Goal: Information Seeking & Learning: Find specific fact

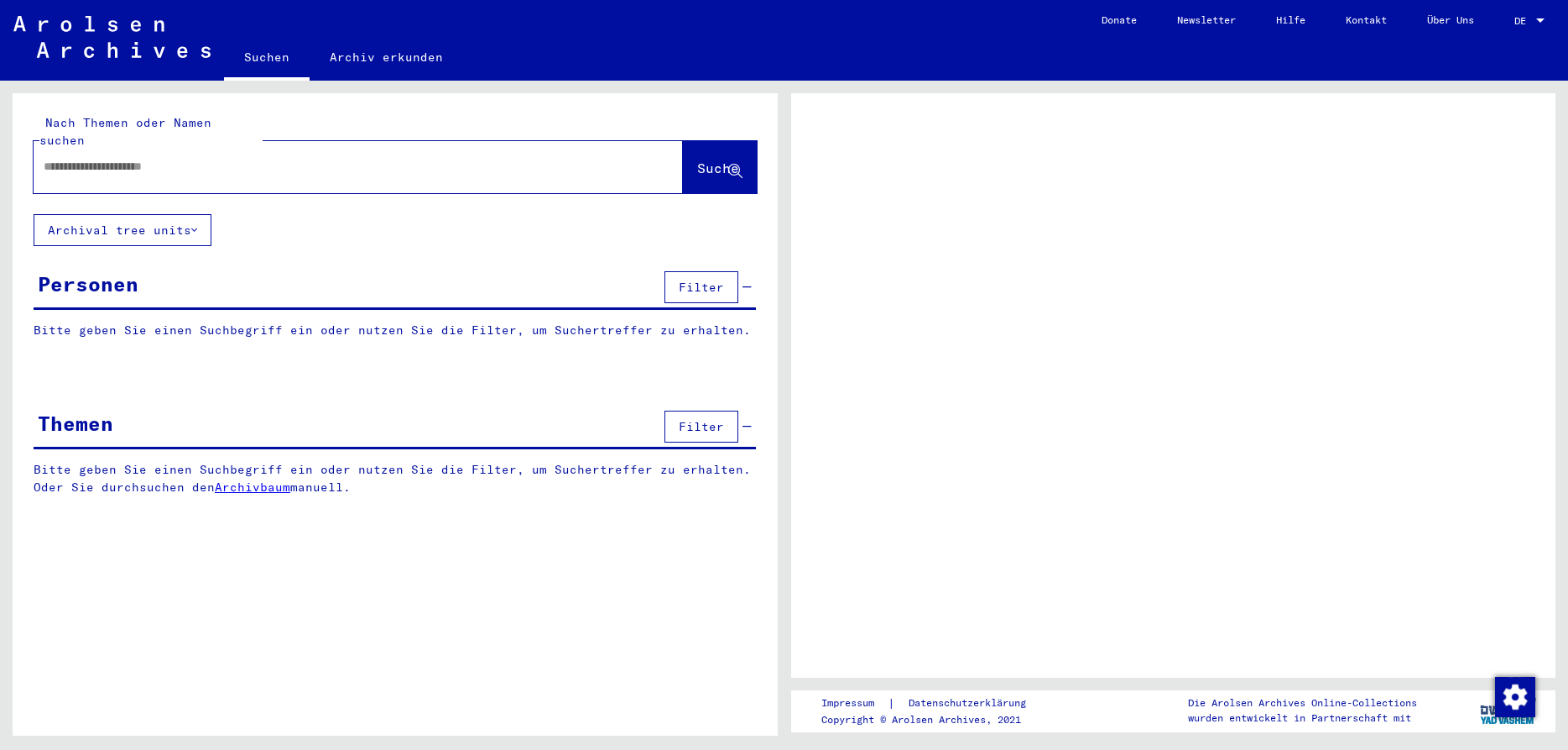
click at [1535, 18] on div at bounding box center [1541, 20] width 15 height 12
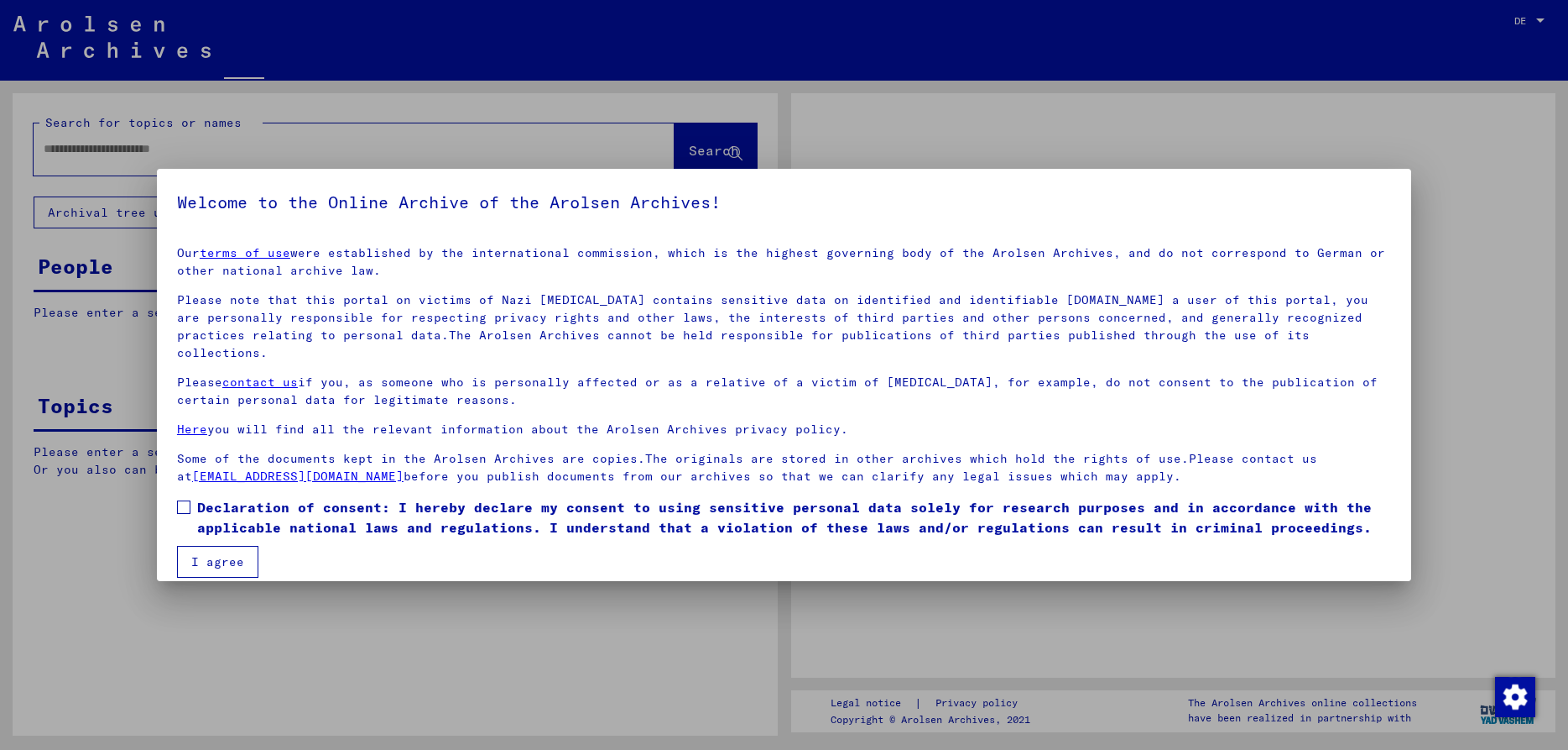
click at [184, 501] on span at bounding box center [183, 507] width 14 height 14
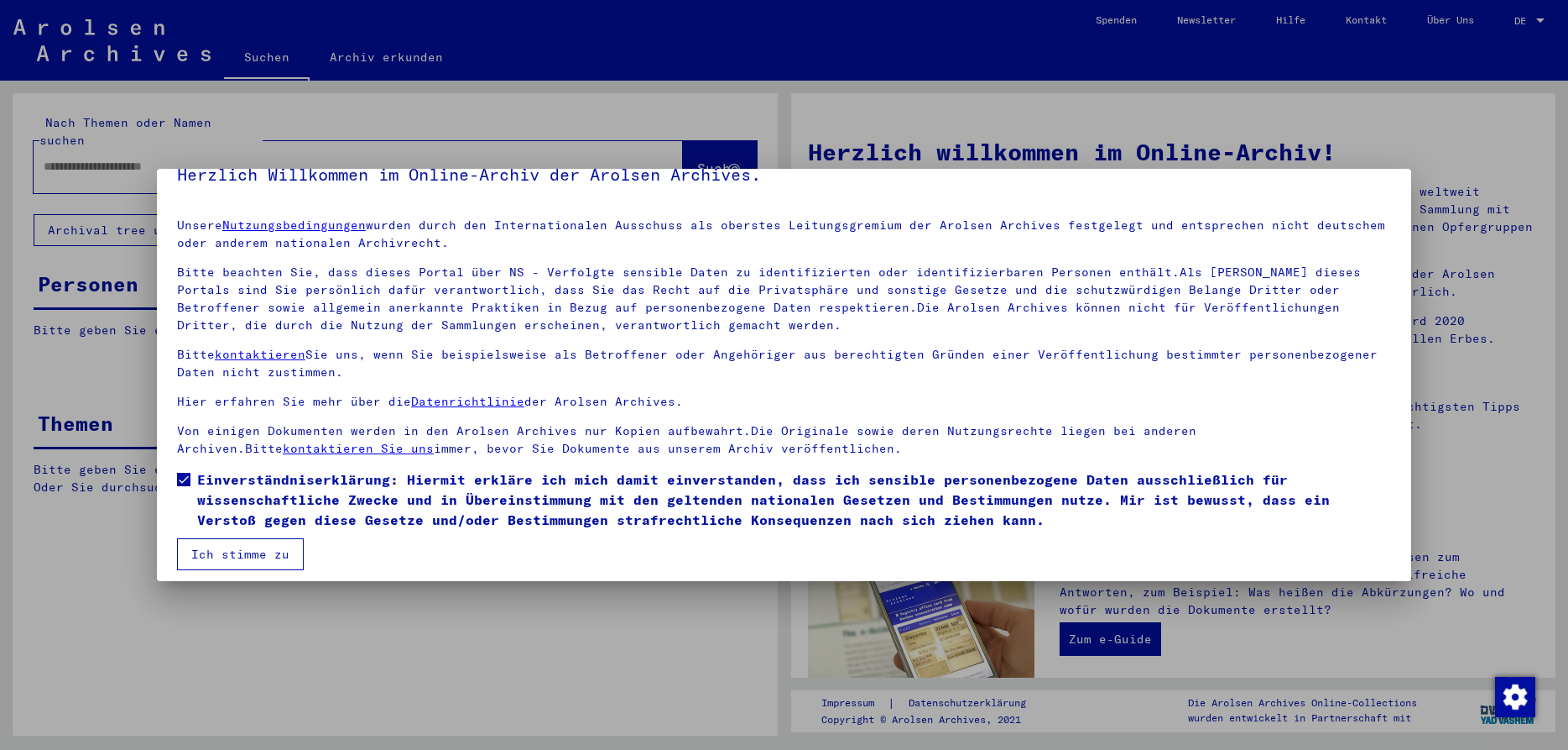
scroll to position [37, 0]
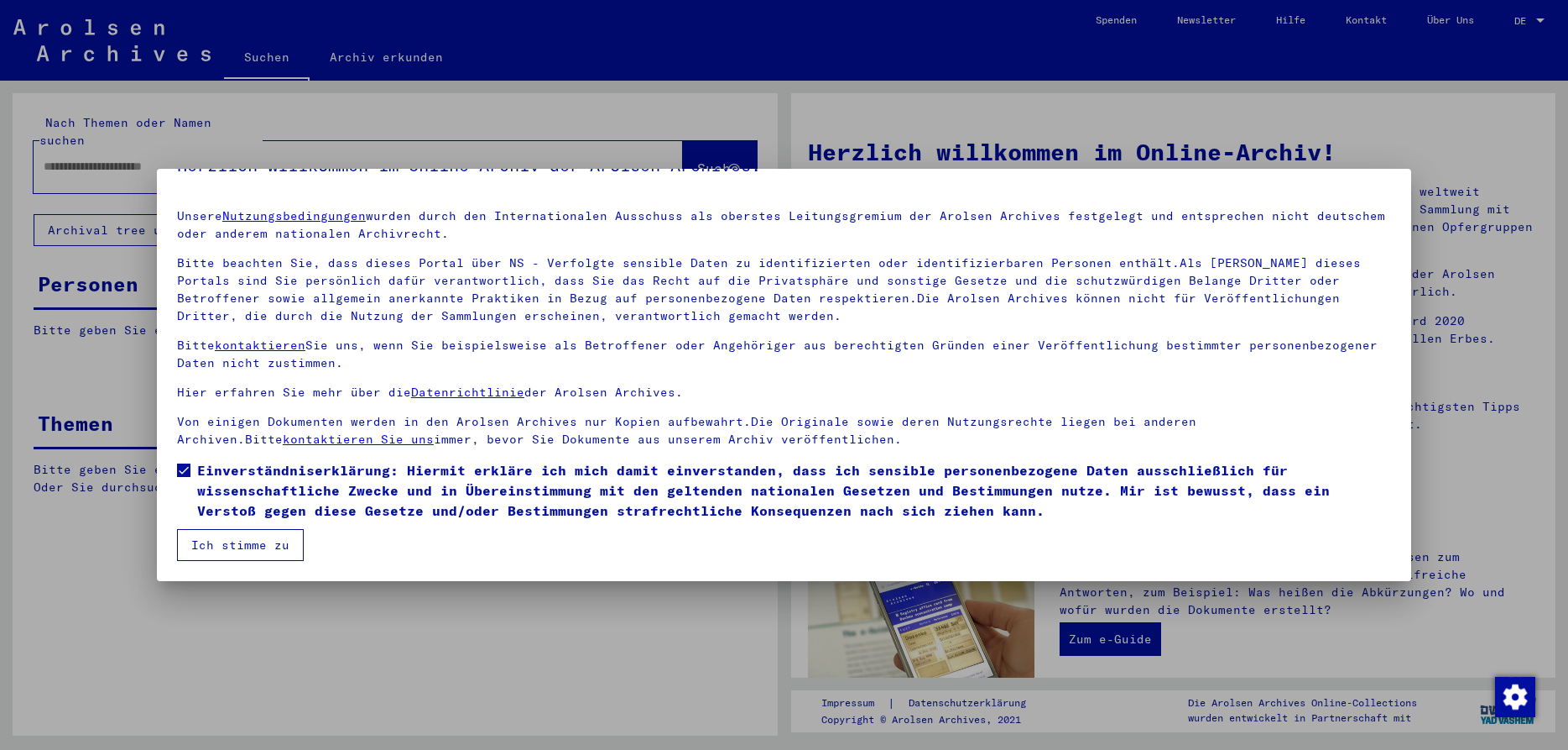
click at [225, 548] on button "Ich stimme zu" at bounding box center [240, 545] width 126 height 32
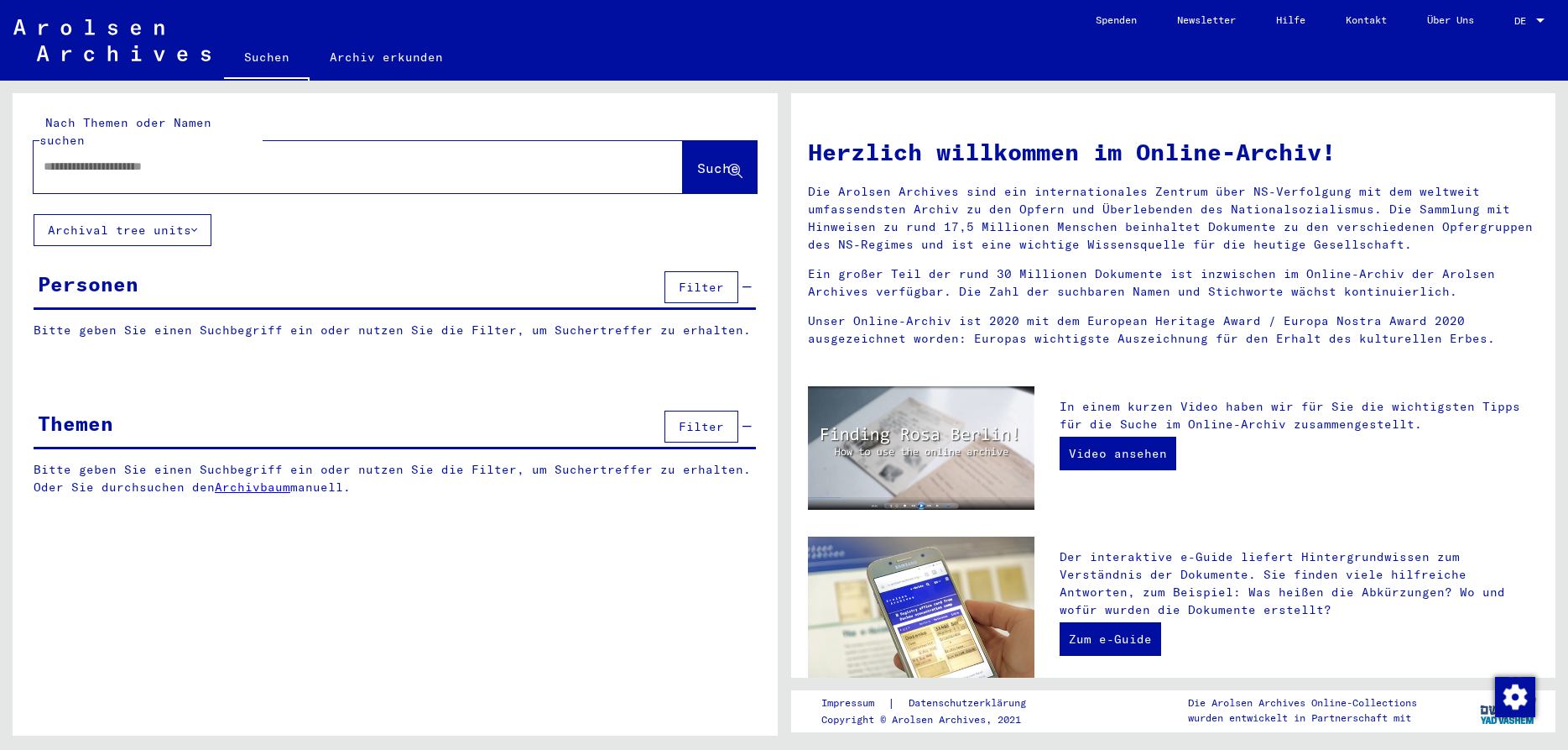
click at [1535, 18] on div at bounding box center [1541, 20] width 15 height 12
click at [1498, 26] on span "English" at bounding box center [1497, 30] width 41 height 13
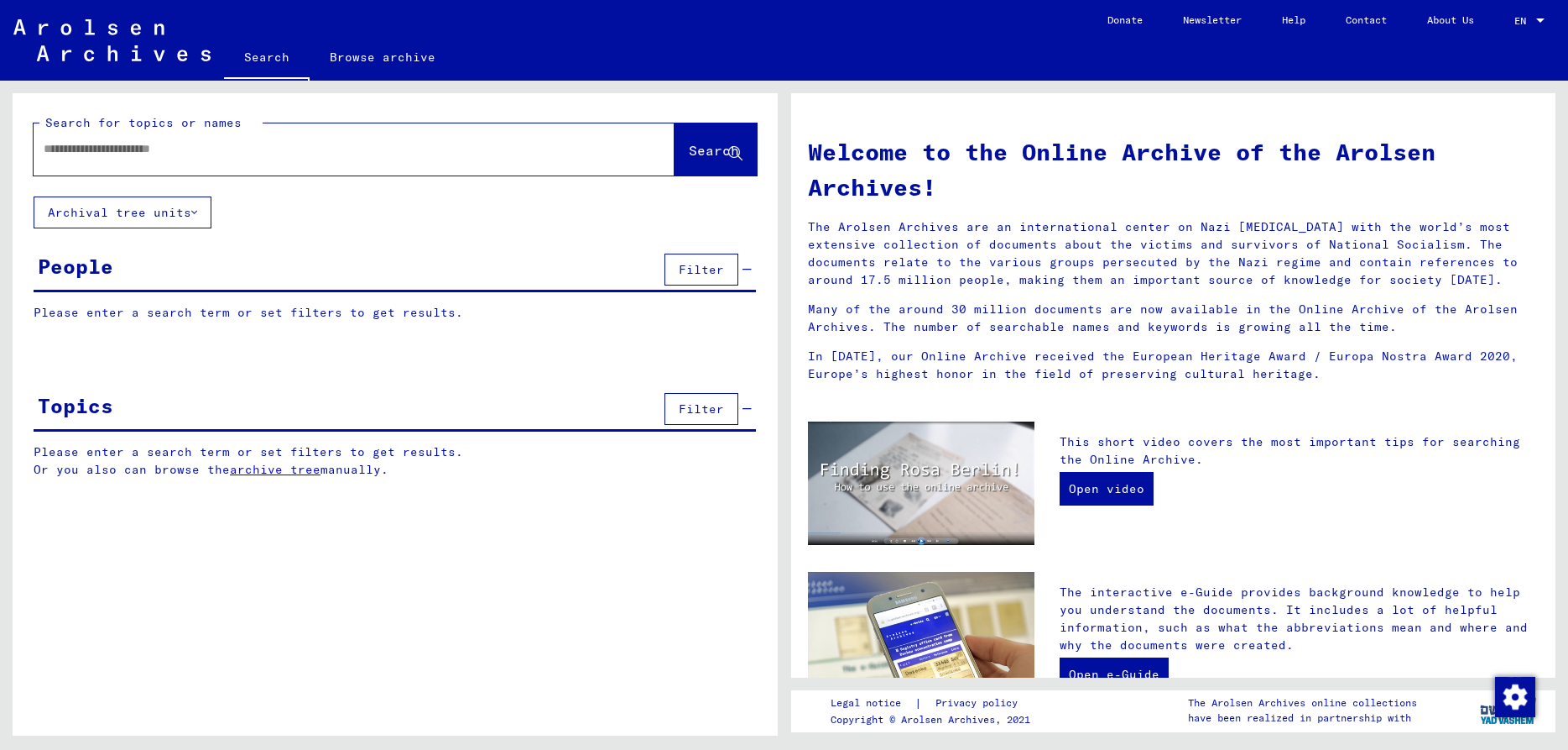
click at [250, 157] on input "text" at bounding box center [334, 149] width 581 height 17
click at [699, 144] on span "Search" at bounding box center [714, 150] width 50 height 17
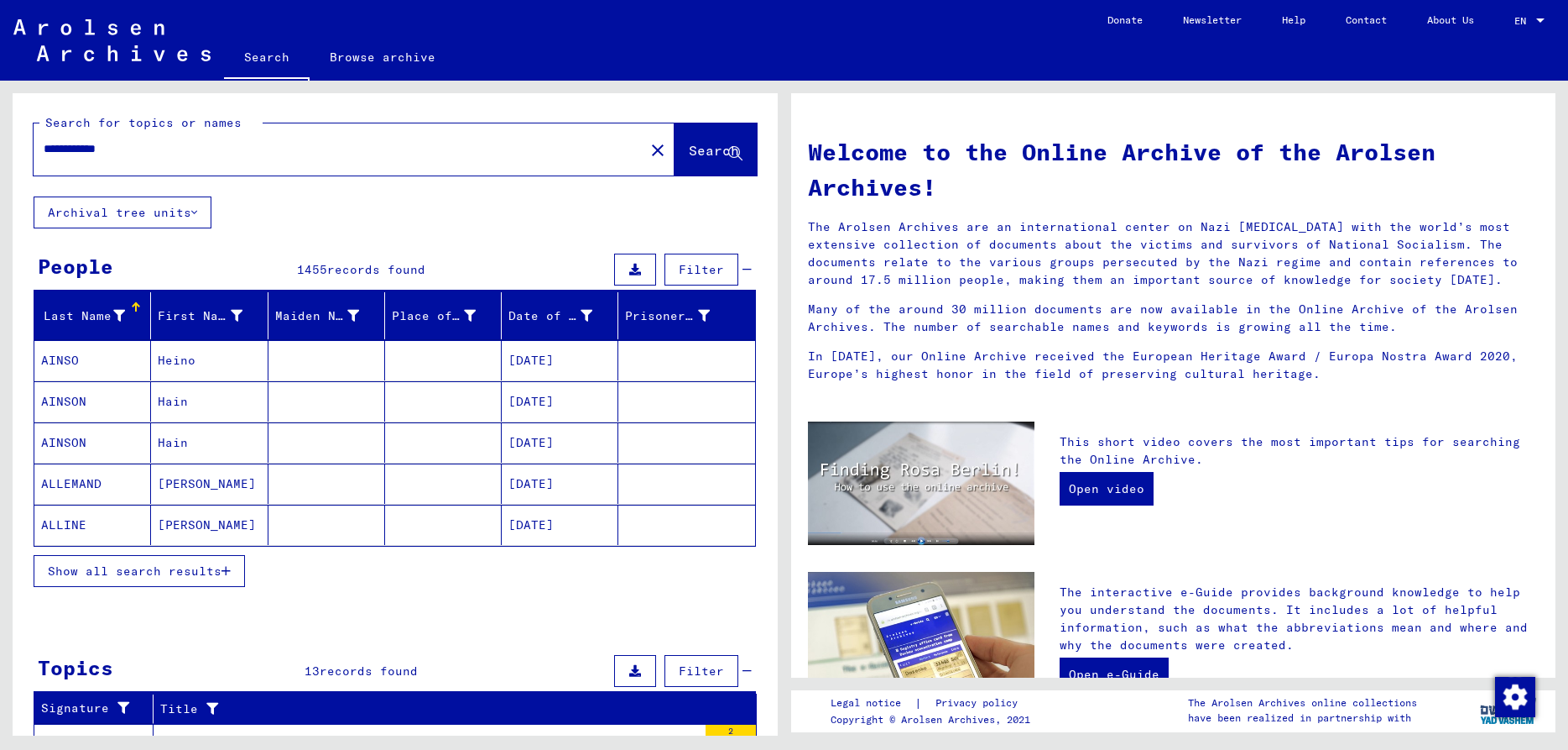
click at [237, 560] on button "Show all search results" at bounding box center [139, 570] width 212 height 32
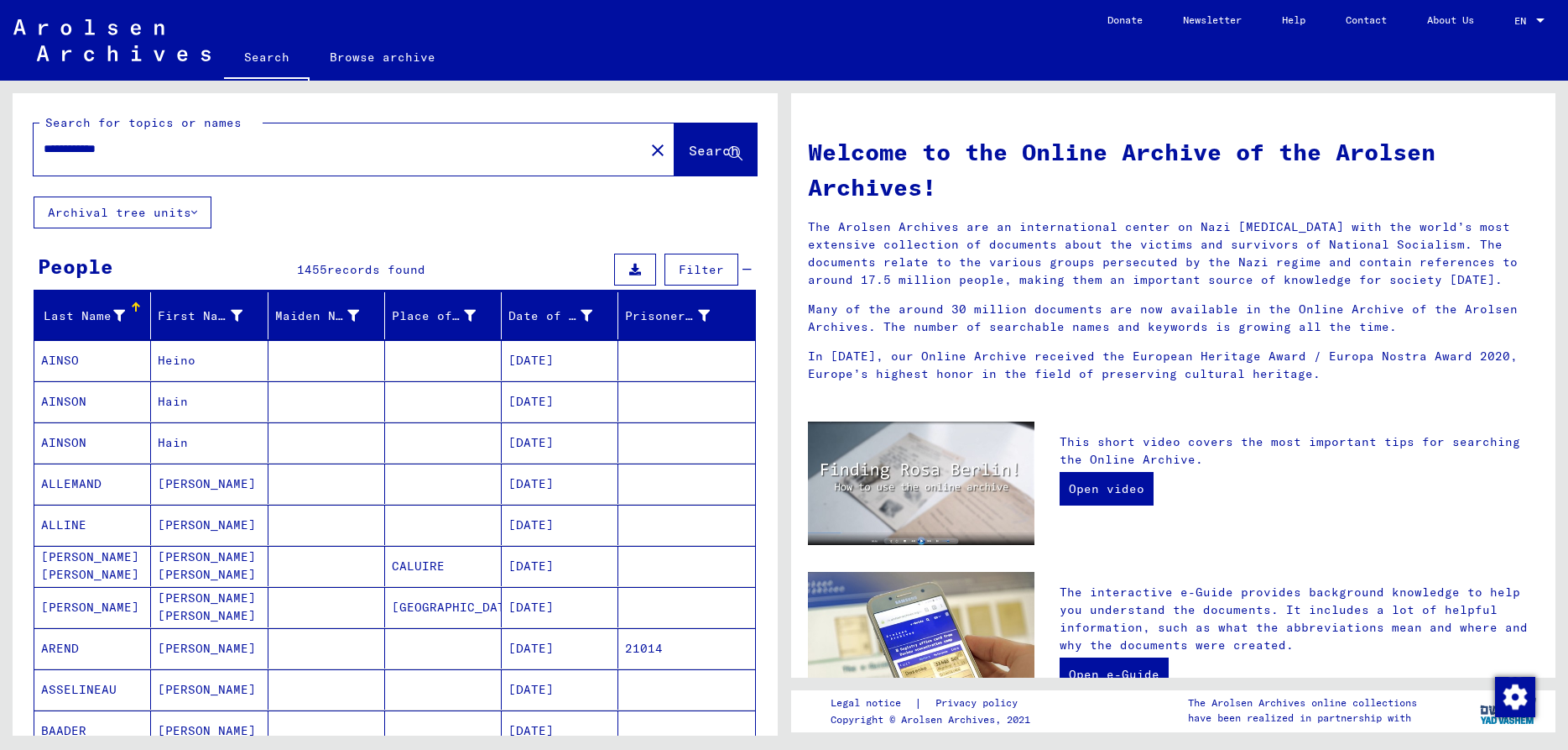
drag, startPoint x: 144, startPoint y: 143, endPoint x: 31, endPoint y: 144, distance: 113.0
click at [44, 144] on input "**********" at bounding box center [334, 149] width 581 height 17
type input "*****"
click at [694, 146] on span "Search" at bounding box center [714, 150] width 50 height 17
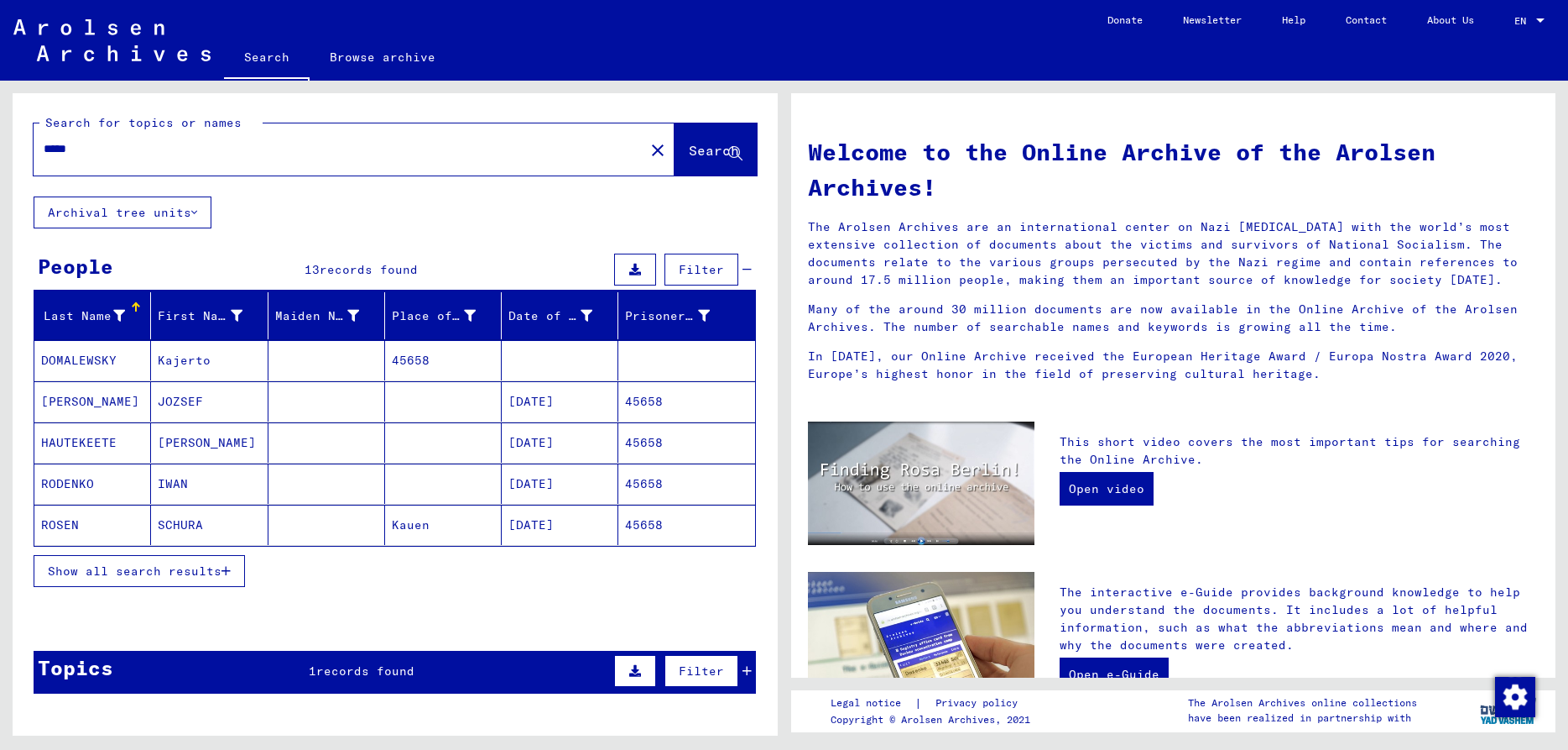
click at [215, 573] on span "Show all search results" at bounding box center [135, 570] width 174 height 15
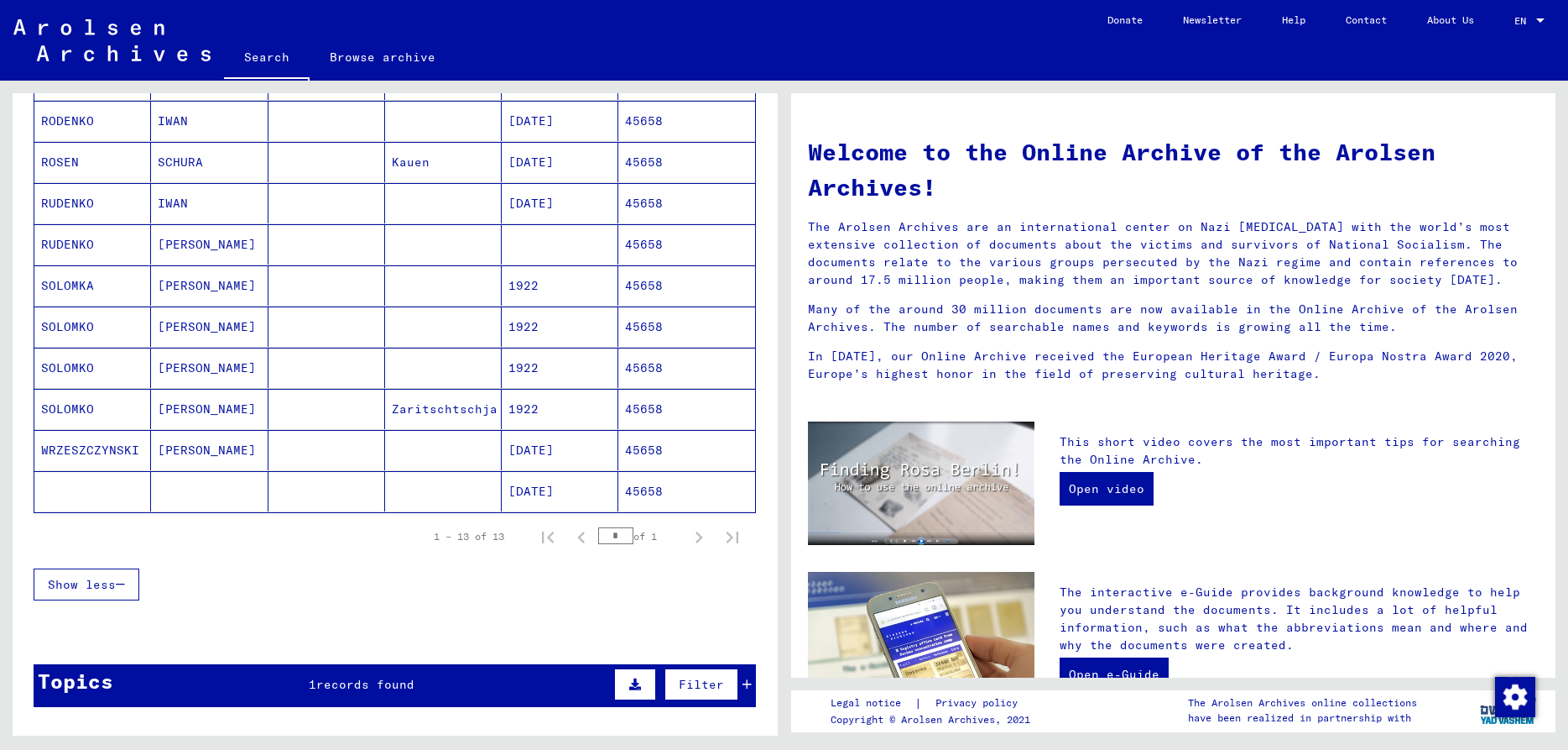
scroll to position [453, 0]
